Goal: Task Accomplishment & Management: Use online tool/utility

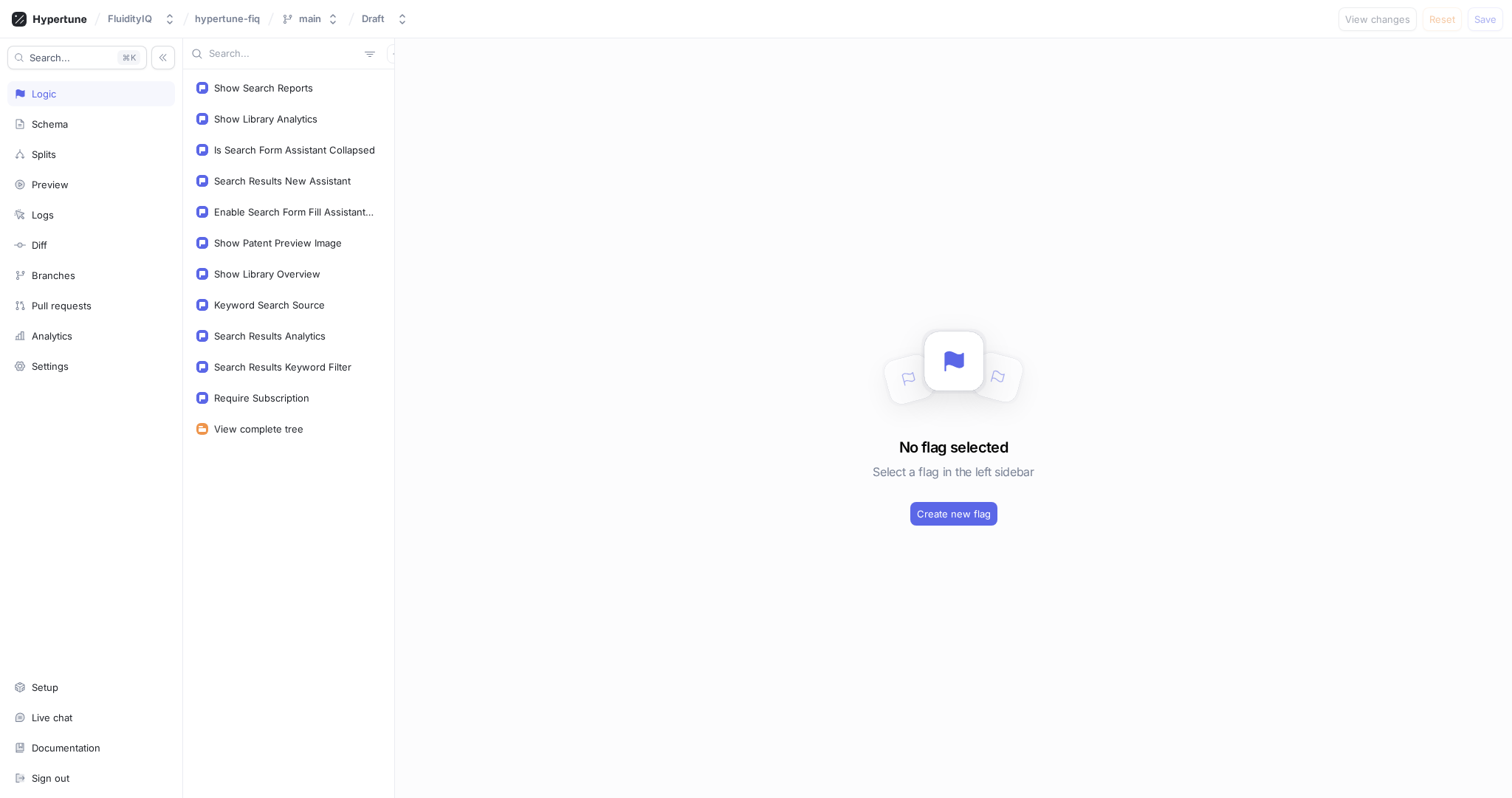
click at [398, 140] on div "No flag selected Select a flag in the left sidebar Create new flag" at bounding box center [953, 418] width 1117 height 760
click at [308, 211] on div "Enable Search Form Fill Assistant UI" at bounding box center [295, 212] width 161 height 12
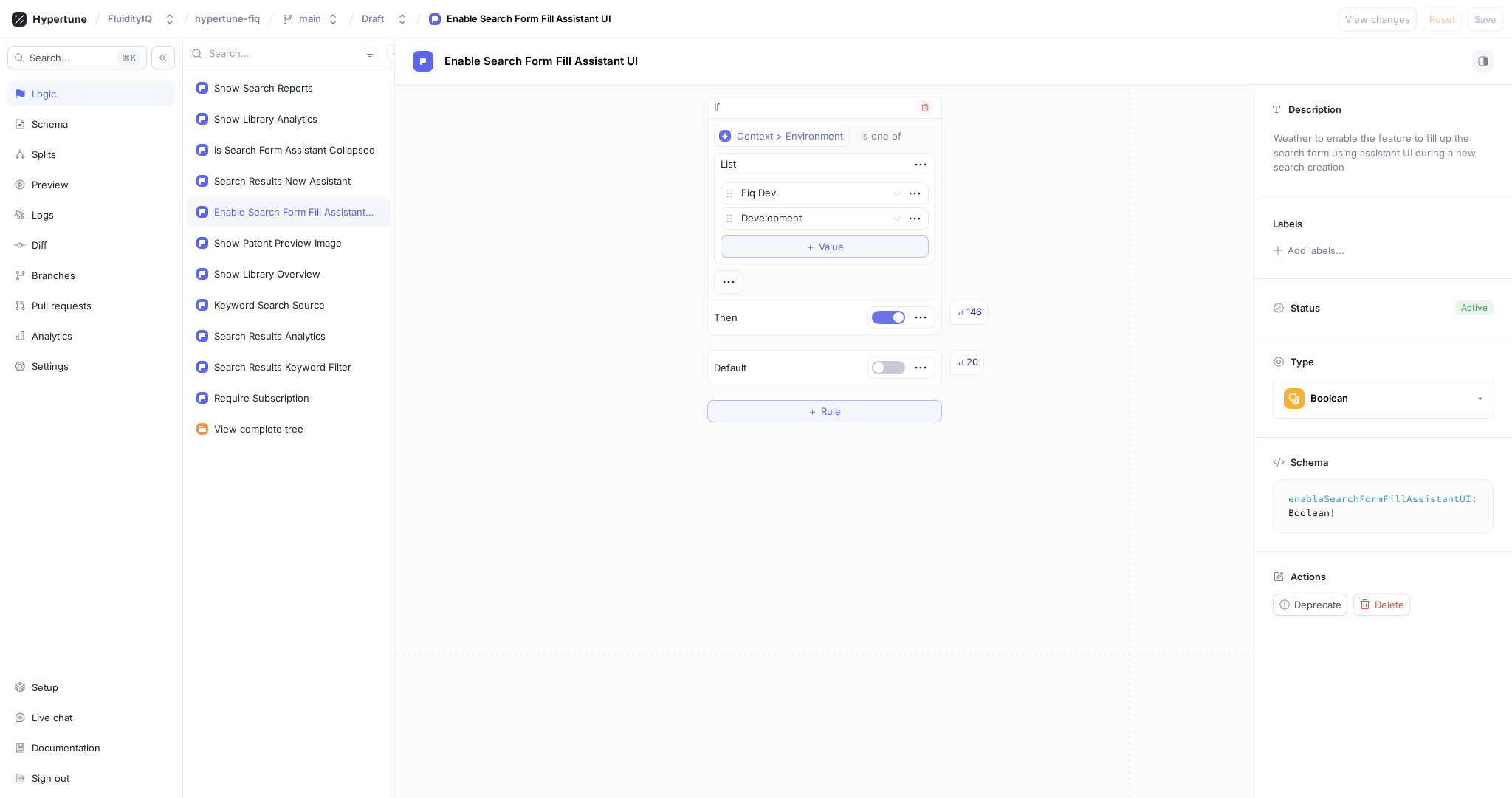
click at [900, 313] on span "button" at bounding box center [898, 317] width 10 height 10
click at [1484, 18] on span "Save" at bounding box center [1485, 19] width 22 height 9
